Goal: Task Accomplishment & Management: Use online tool/utility

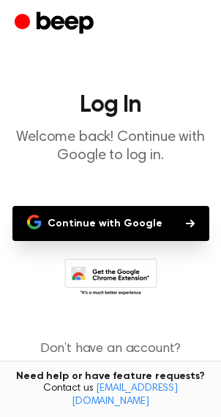
drag, startPoint x: 0, startPoint y: 0, endPoint x: 139, endPoint y: 188, distance: 233.4
click at [139, 188] on main "Log In Welcome back! Continue with Google to log in. Continue with Google Don’t…" at bounding box center [110, 224] width 221 height 448
click at [97, 219] on button "Continue with Google" at bounding box center [110, 223] width 196 height 35
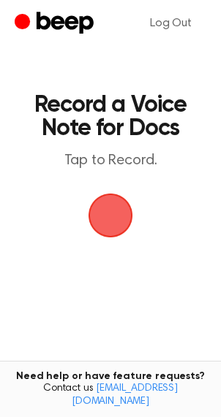
click at [110, 215] on span "button" at bounding box center [110, 215] width 54 height 54
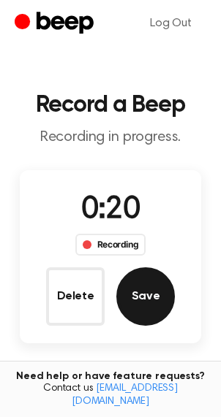
click at [151, 305] on button "Save" at bounding box center [145, 296] width 58 height 58
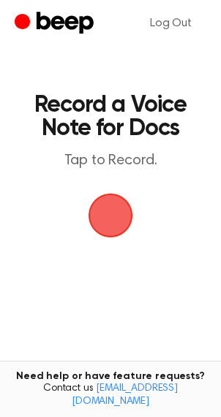
click at [148, 148] on header "Record a Voice Note for Docs Tap to Record." at bounding box center [110, 131] width 168 height 77
click at [149, 148] on header "Record a Voice Note for Docs Tap to Record." at bounding box center [110, 131] width 168 height 77
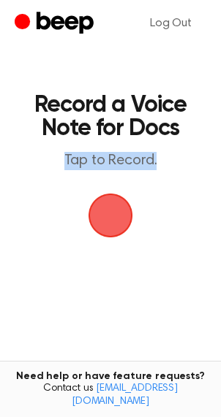
click at [149, 148] on header "Record a Voice Note for Docs Tap to Record." at bounding box center [110, 131] width 168 height 77
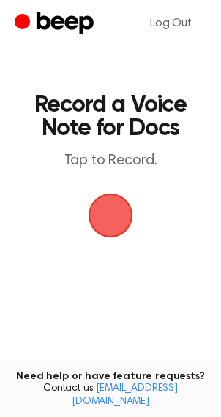
click at [149, 148] on header "Record a Voice Note for Docs Tap to Record." at bounding box center [110, 131] width 168 height 77
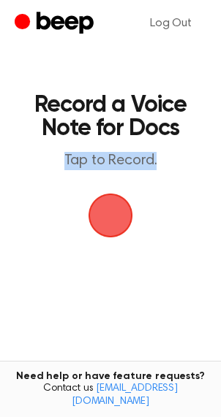
click at [149, 148] on header "Record a Voice Note for Docs Tap to Record." at bounding box center [110, 131] width 168 height 77
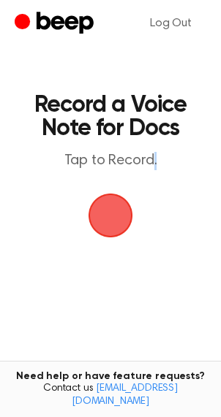
click at [149, 148] on header "Record a Voice Note for Docs Tap to Record." at bounding box center [110, 131] width 168 height 77
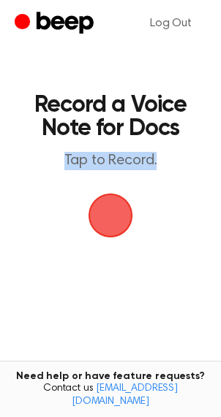
click at [149, 147] on header "Record a Voice Note for Docs Tap to Record." at bounding box center [110, 131] width 168 height 77
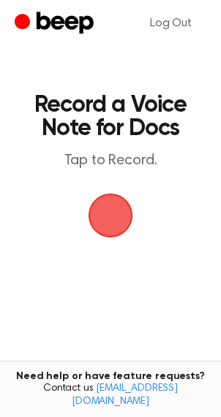
click at [182, 75] on main "Record a Voice Note for Docs Tap to Record. Tired of copying and pasting? Use t…" at bounding box center [110, 240] width 221 height 481
